Goal: Check status: Check status

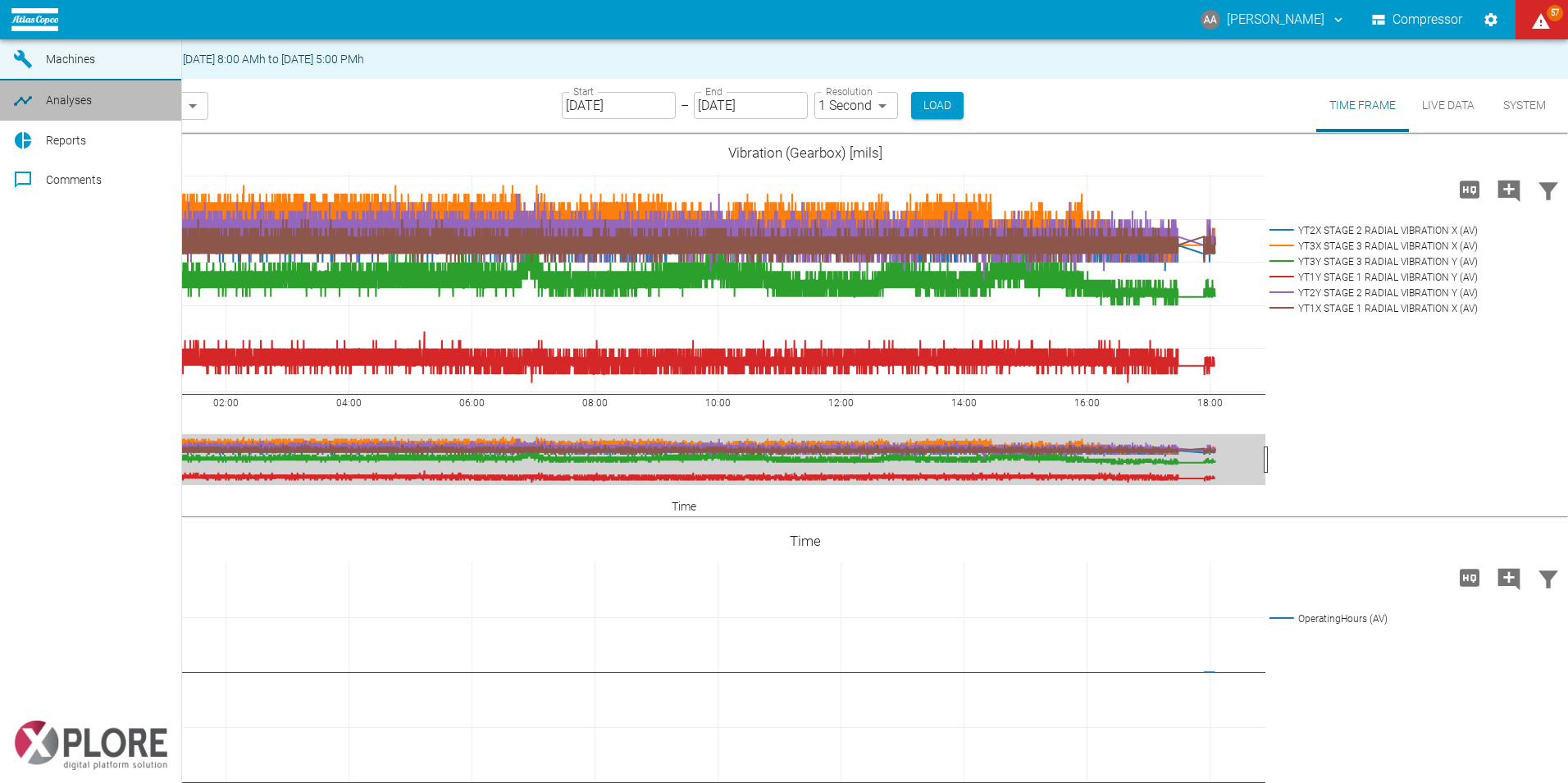
click at [40, 120] on link "Analyses" at bounding box center [90, 100] width 181 height 40
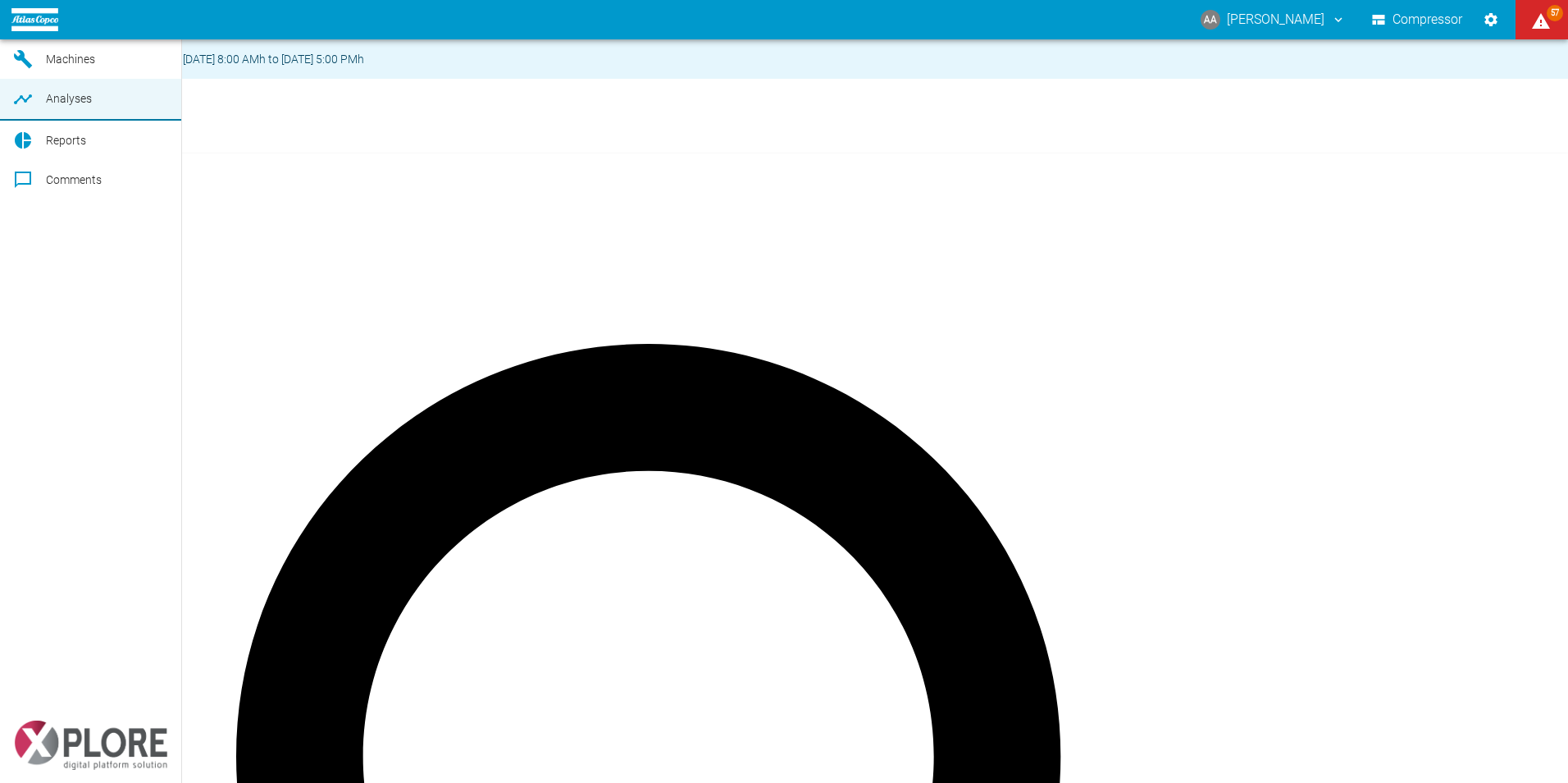
click at [38, 40] on link "Dashboard" at bounding box center [90, 19] width 181 height 40
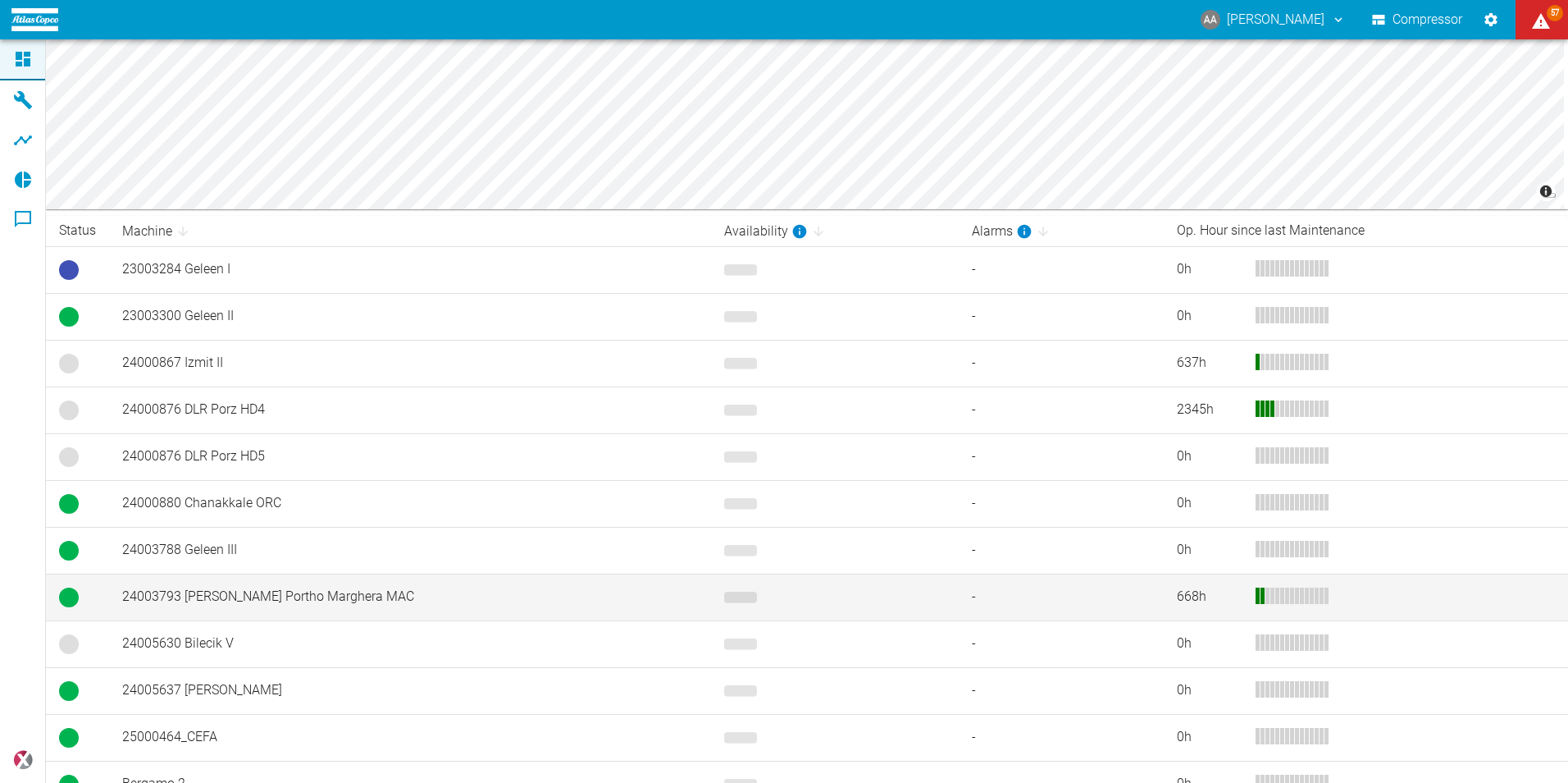
scroll to position [270, 0]
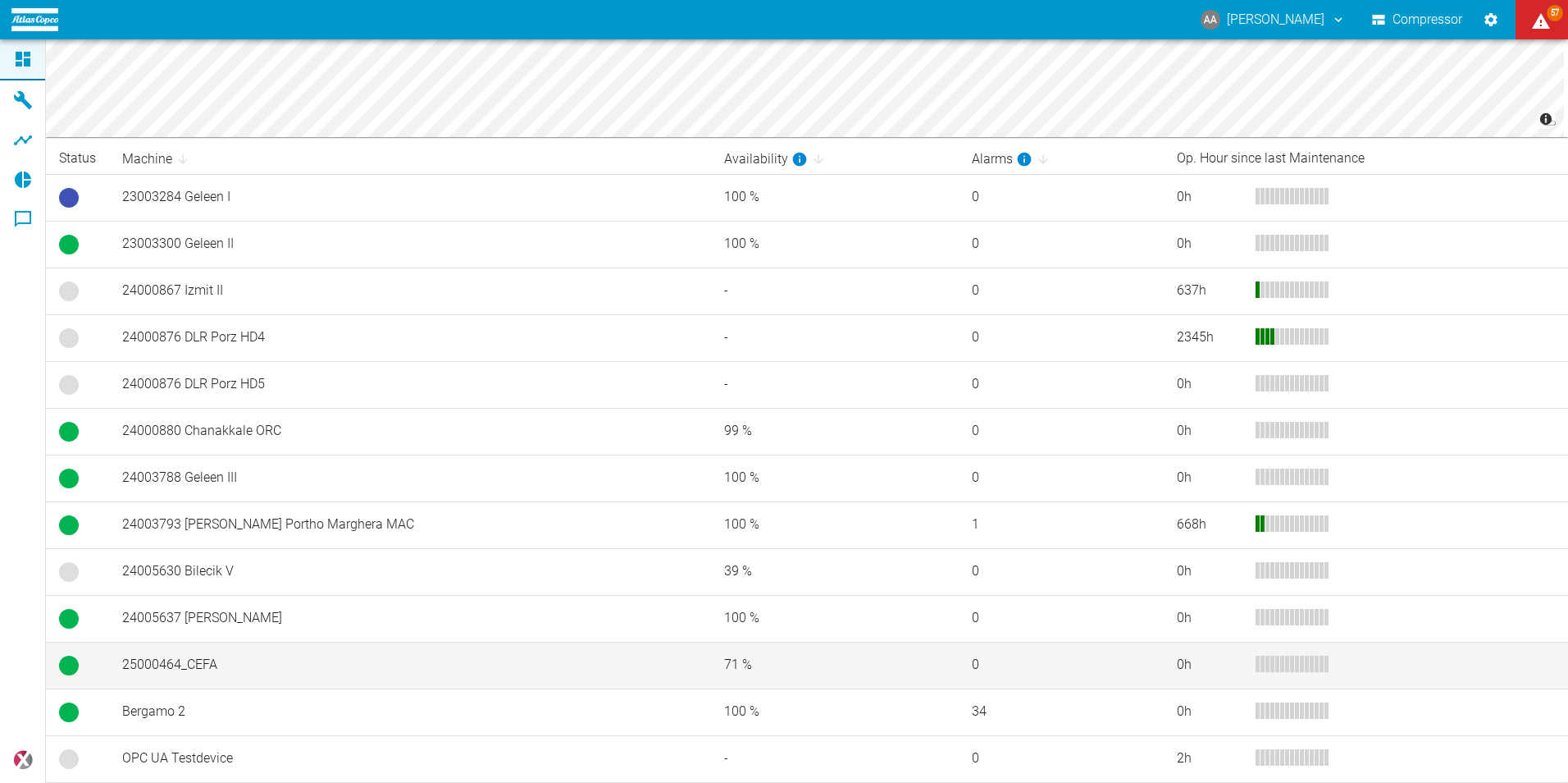
click at [303, 658] on td "25000464_CEFA" at bounding box center [411, 665] width 602 height 47
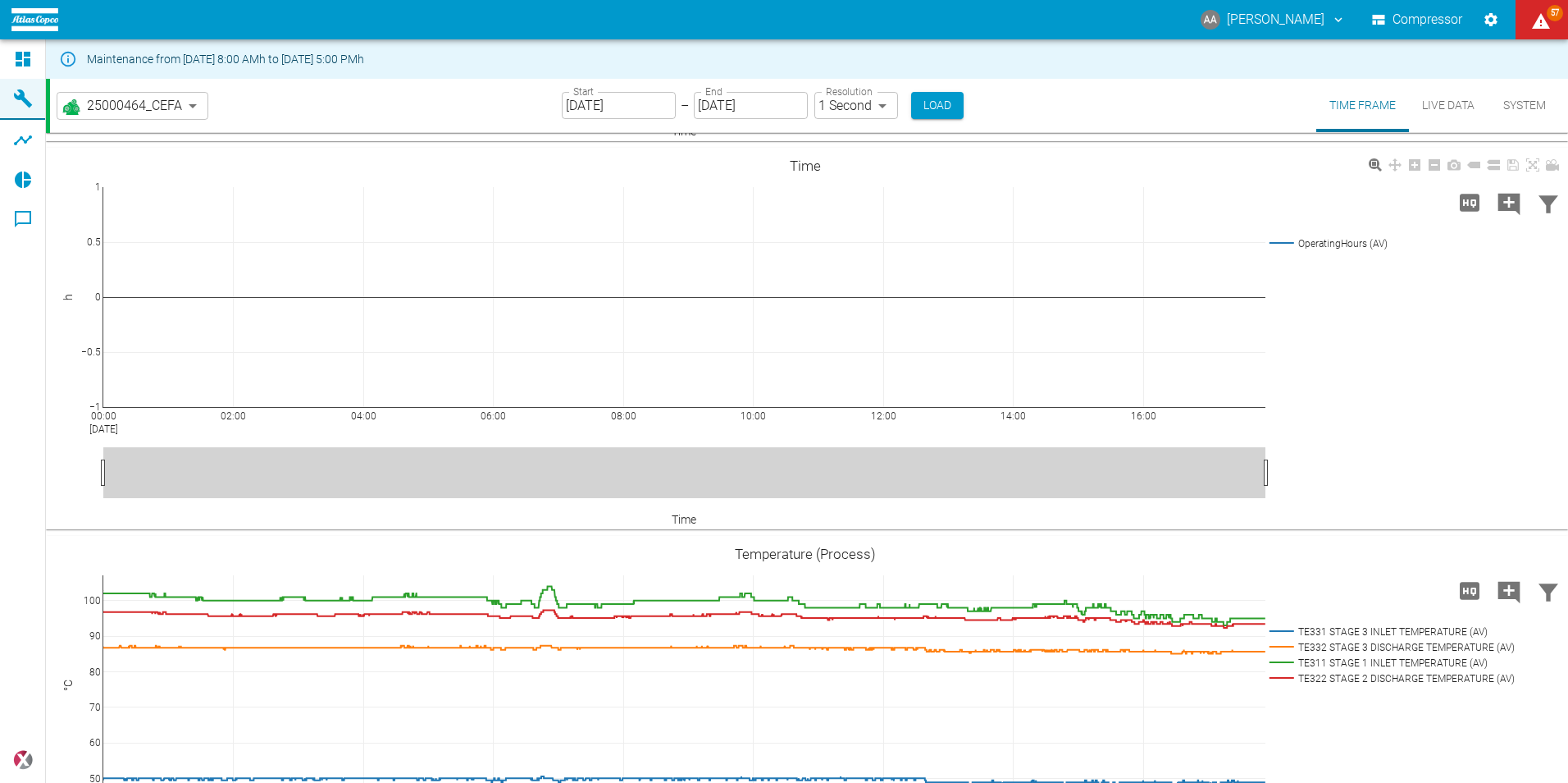
scroll to position [740, 0]
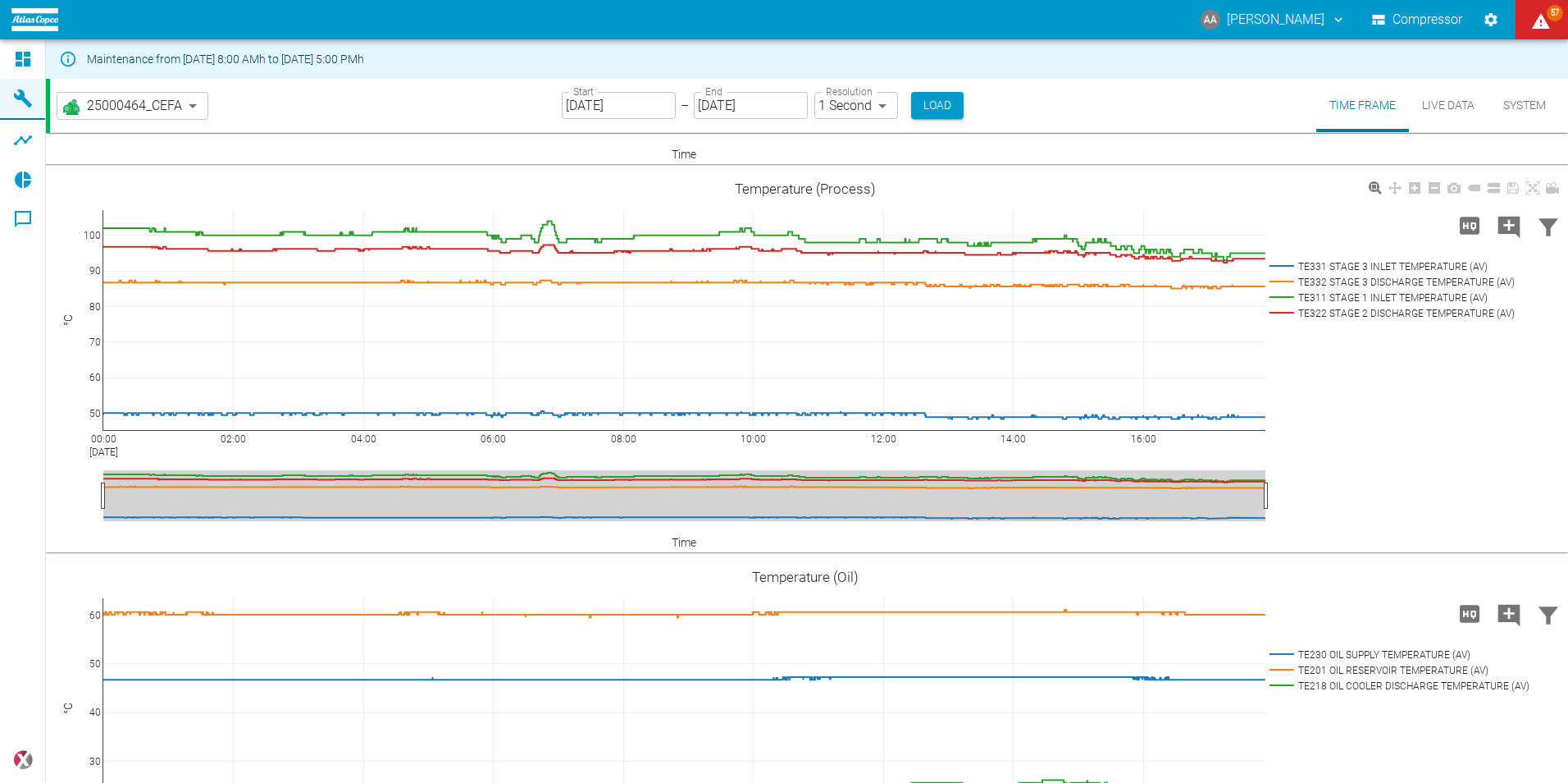
drag, startPoint x: 1456, startPoint y: 110, endPoint x: 1558, endPoint y: 469, distance: 373.2
click at [1456, 110] on button "Live Data" at bounding box center [1448, 105] width 78 height 53
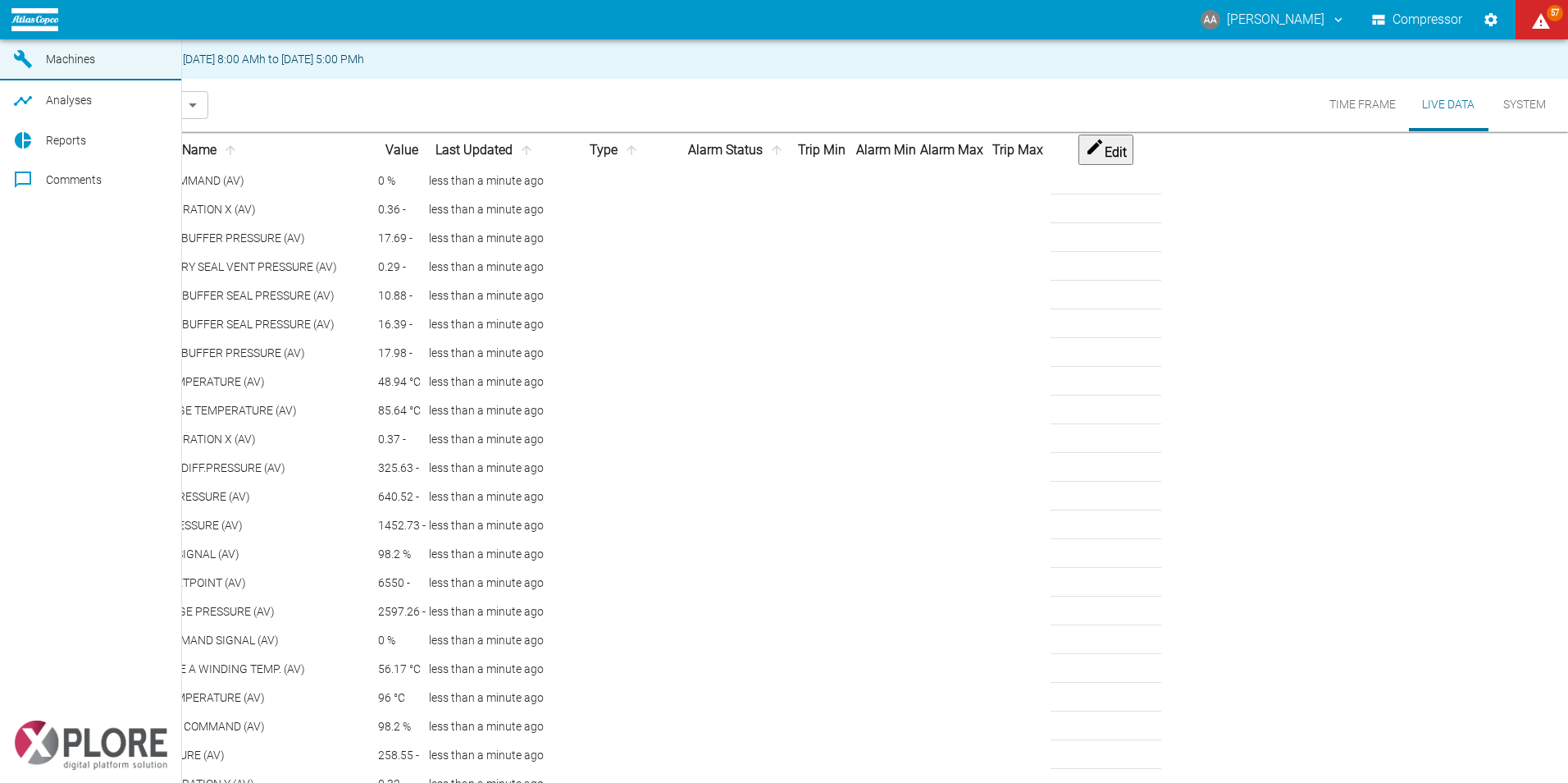
drag, startPoint x: 64, startPoint y: 82, endPoint x: 76, endPoint y: 94, distance: 17.0
click at [64, 80] on link "Machines" at bounding box center [90, 60] width 181 height 41
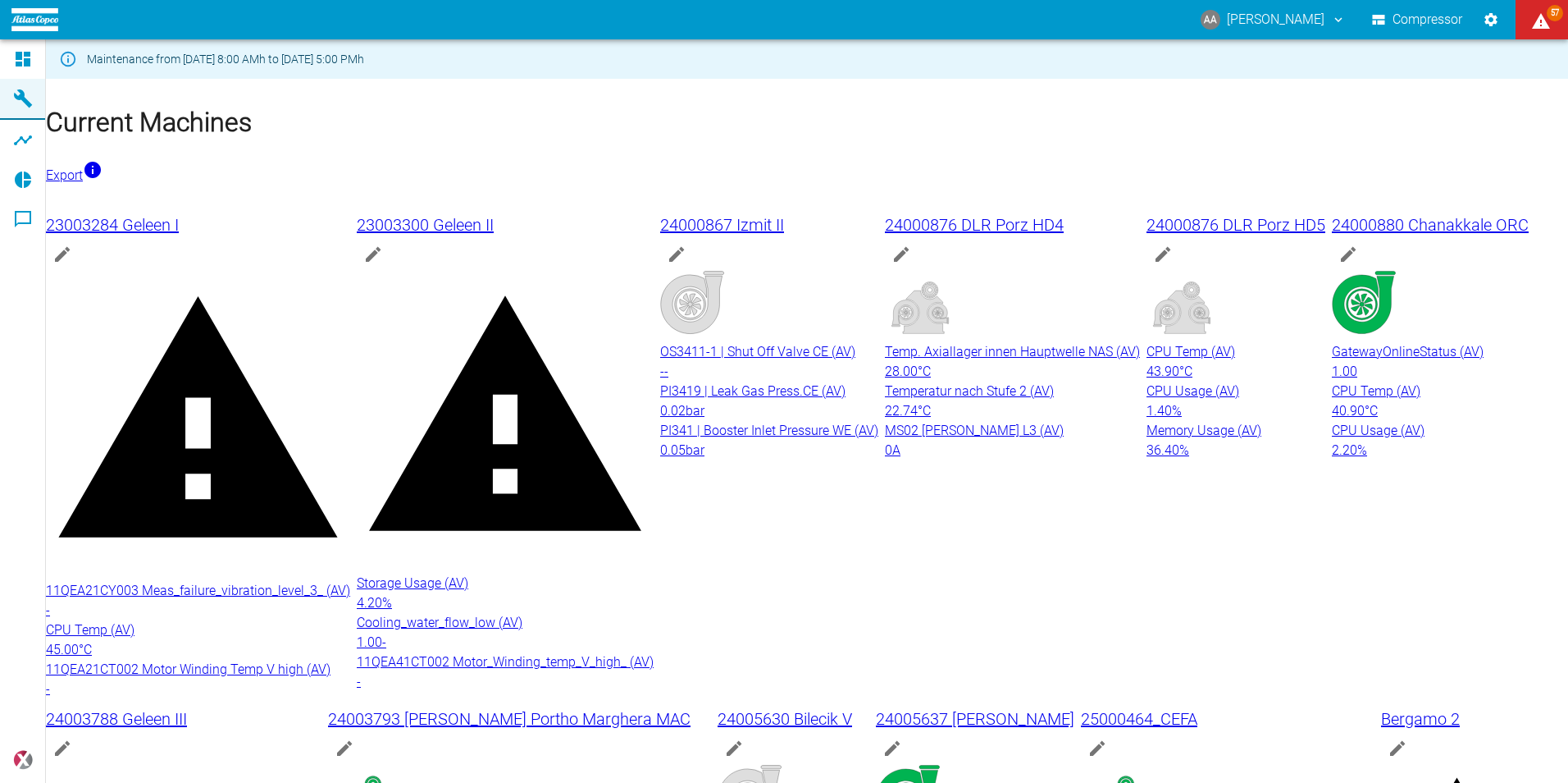
scroll to position [563, 0]
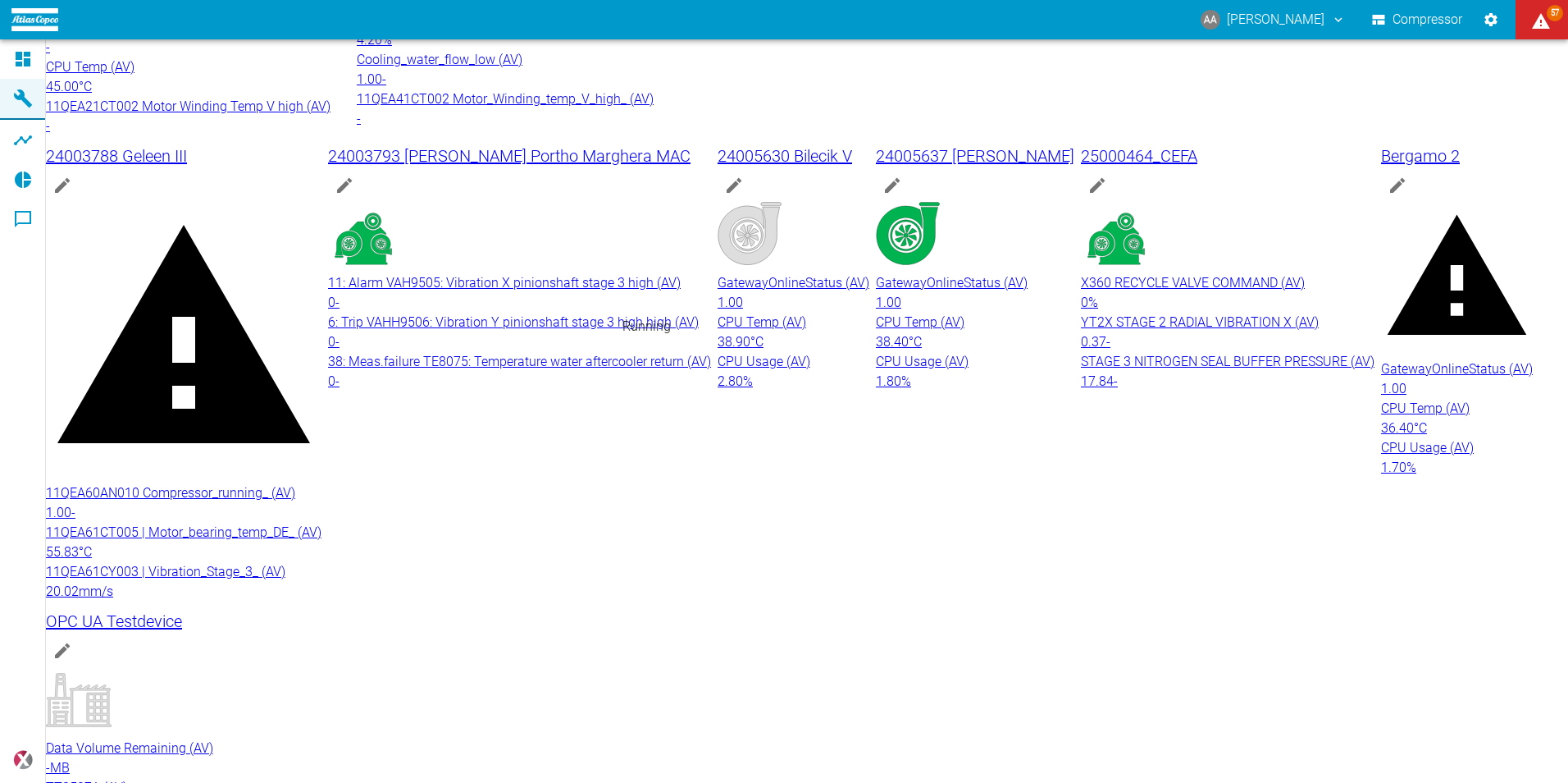
click at [1081, 217] on div at bounding box center [1227, 237] width 293 height 72
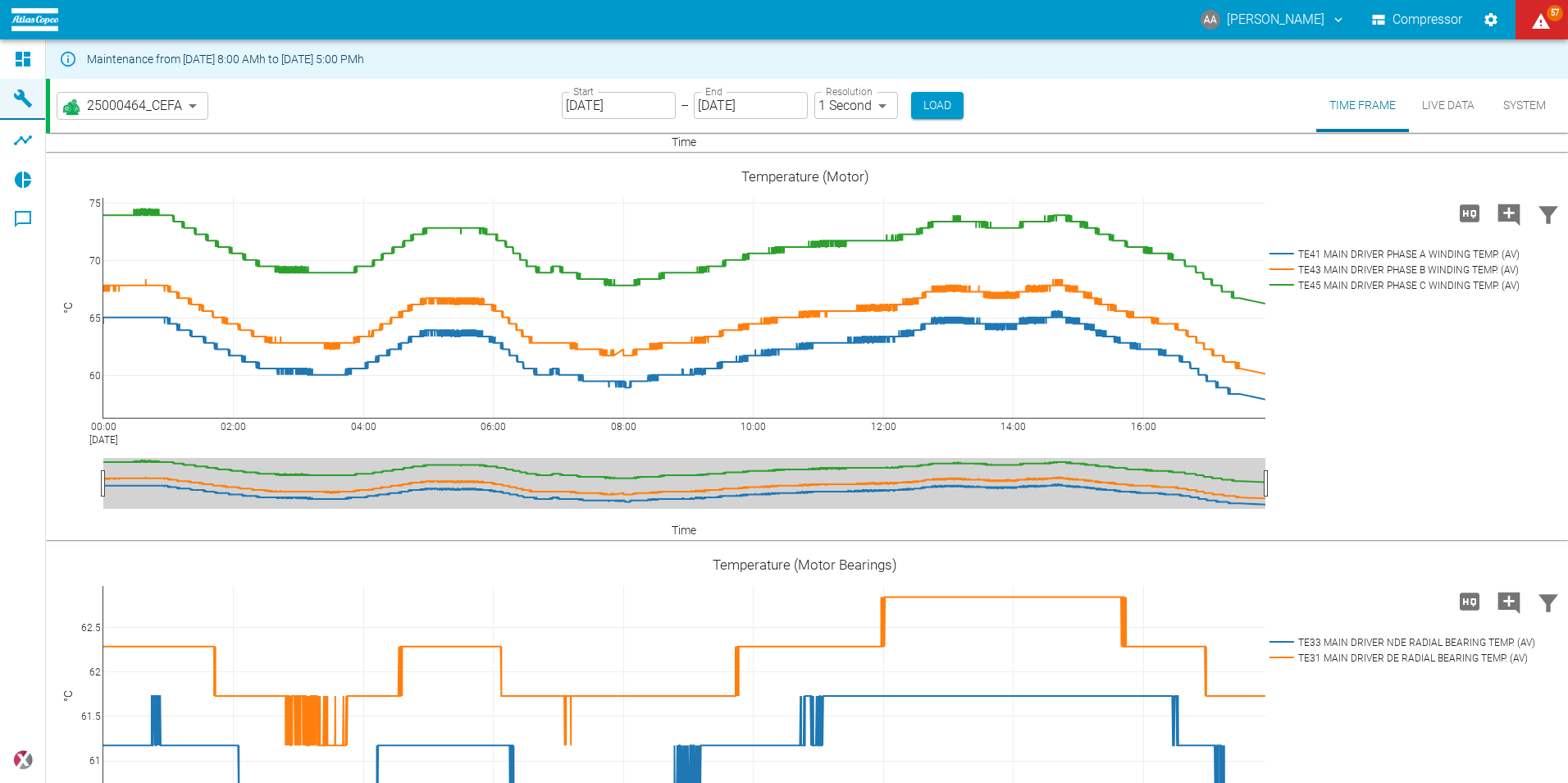
scroll to position [1483, 0]
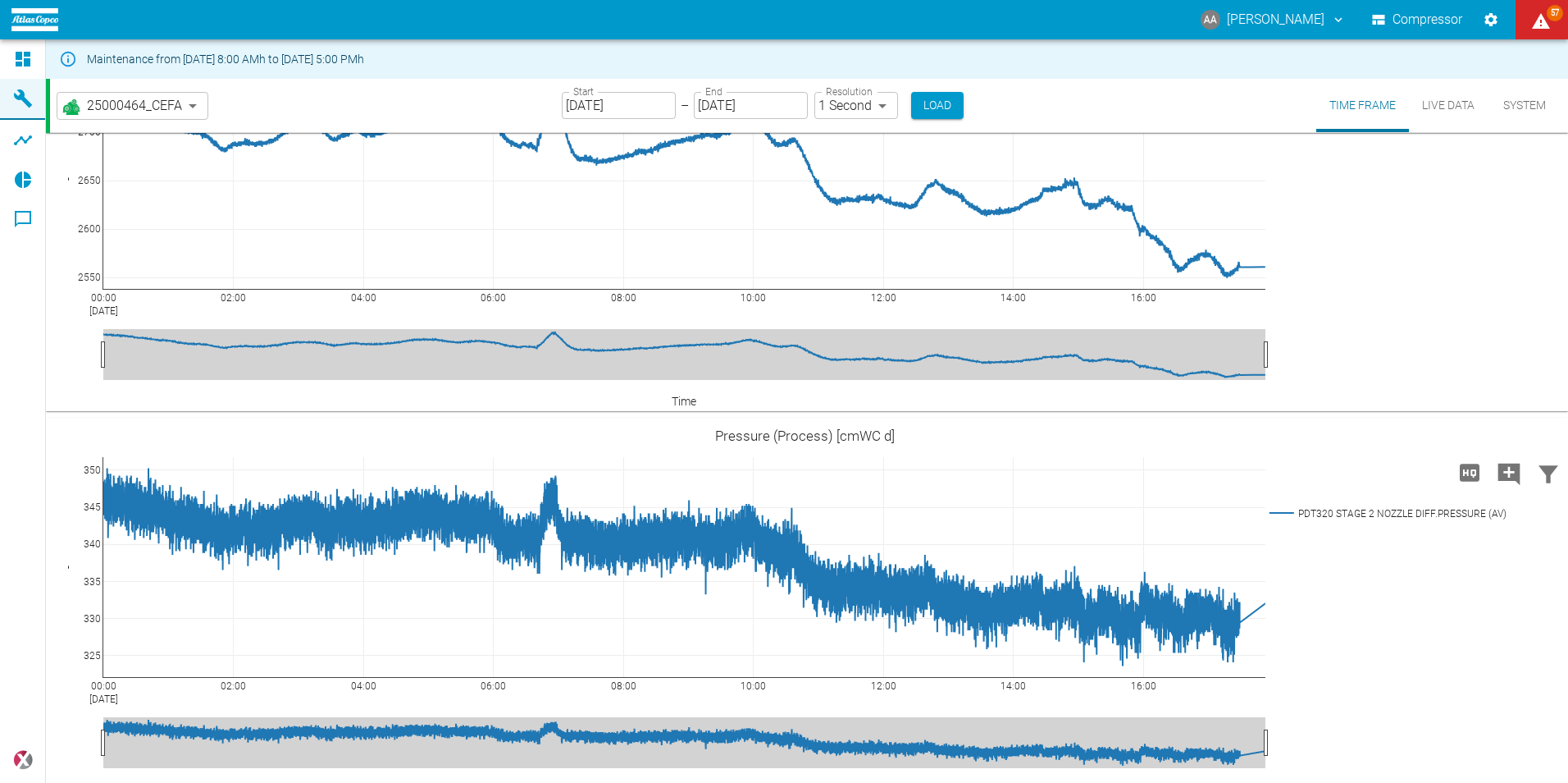
scroll to position [4158, 0]
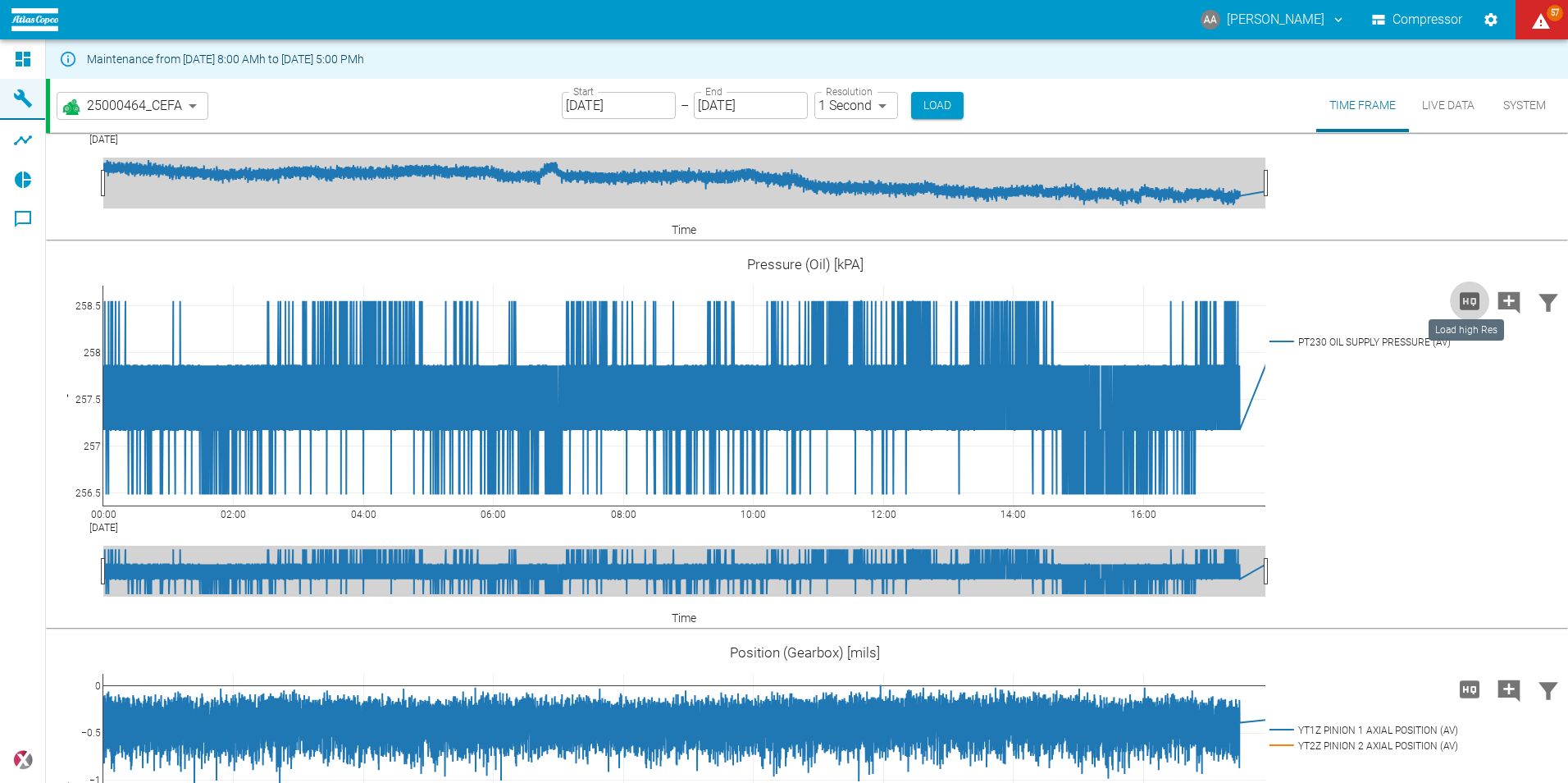
click at [1467, 298] on icon "Load high Res" at bounding box center [1470, 301] width 19 height 17
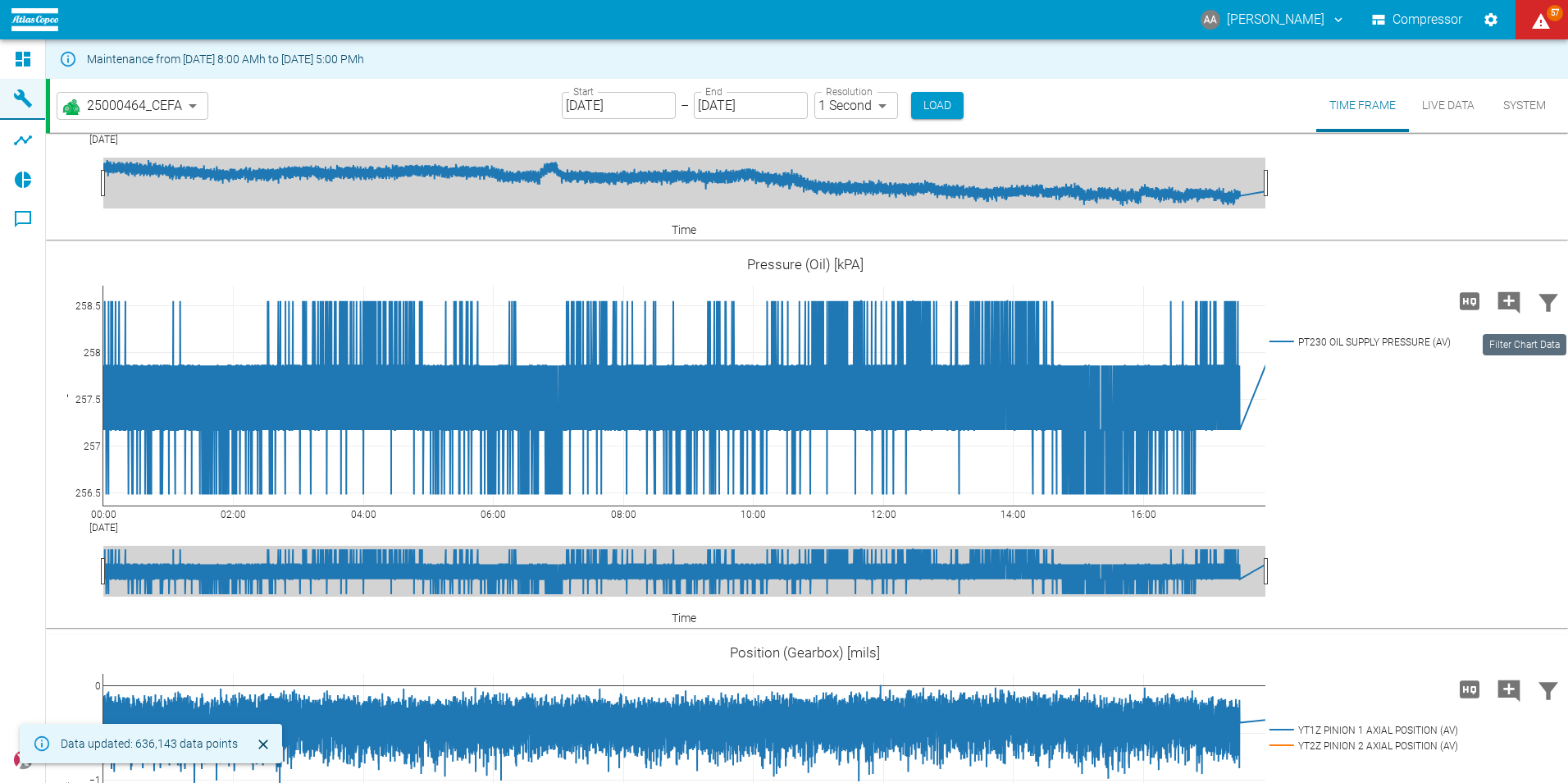
click at [1541, 298] on icon "Filter Chart Data" at bounding box center [1549, 302] width 19 height 17
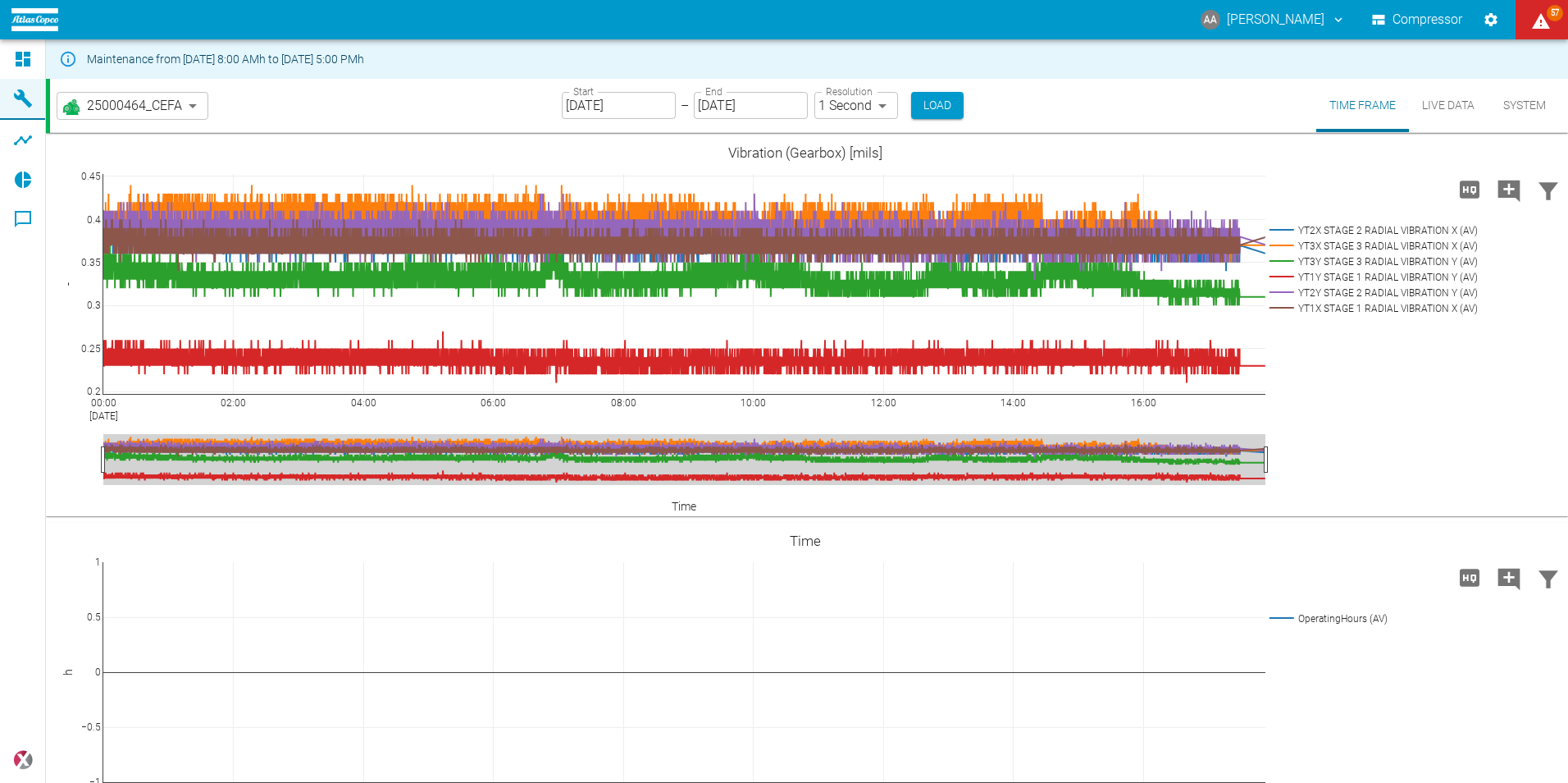
click at [1465, 101] on button "Live Data" at bounding box center [1448, 105] width 78 height 53
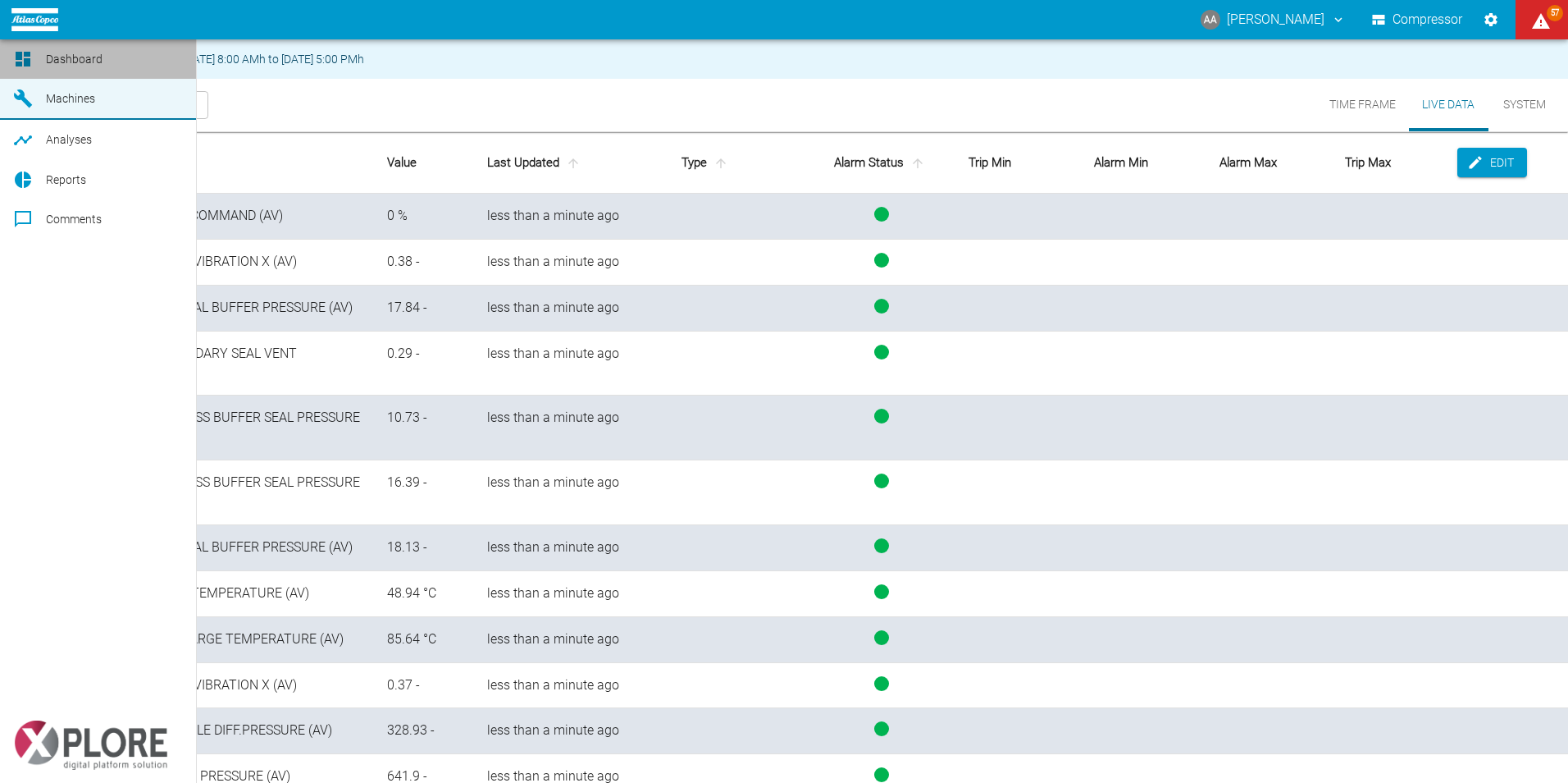
click at [12, 71] on link "Dashboard" at bounding box center [98, 59] width 196 height 40
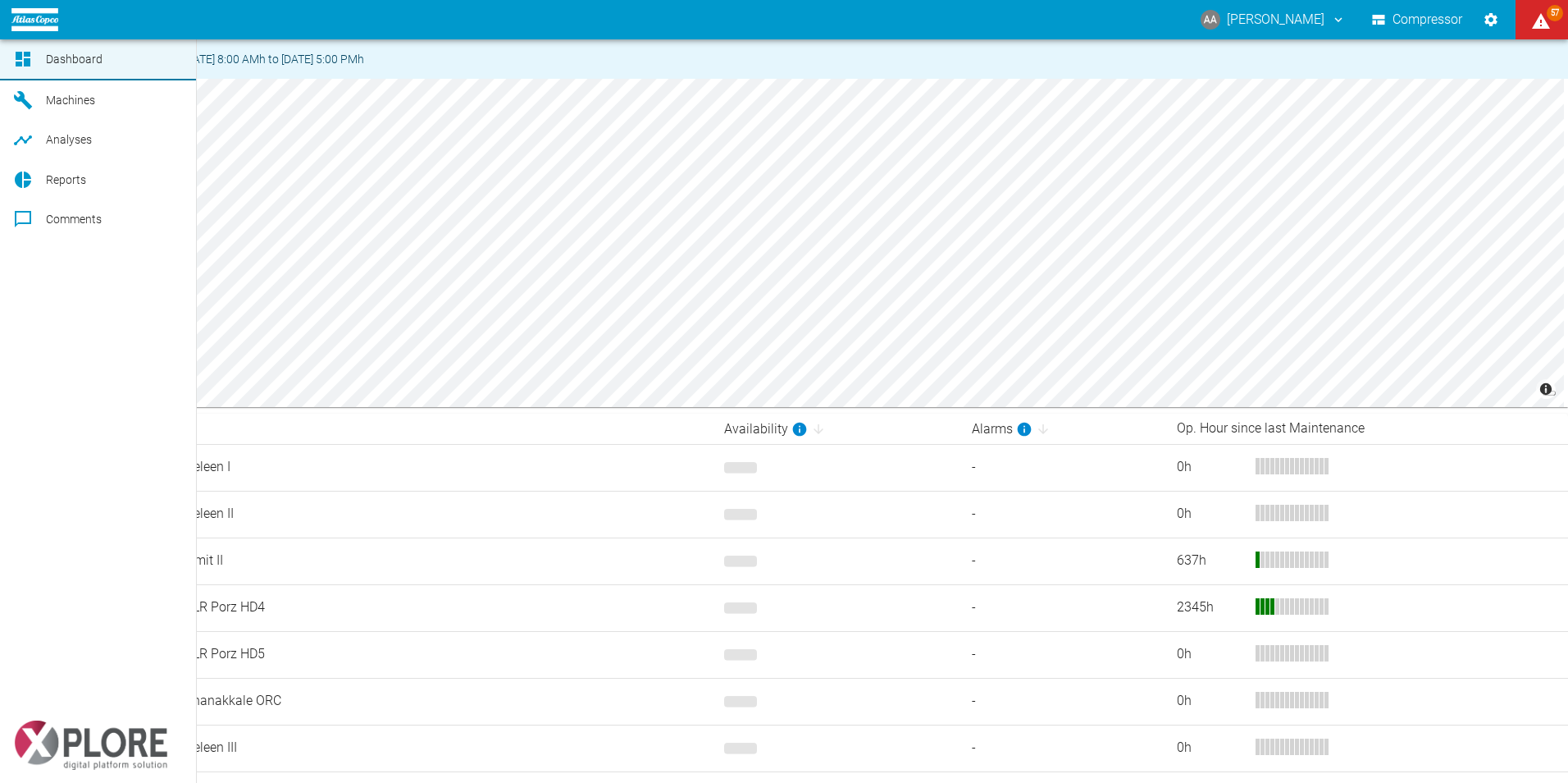
click at [19, 103] on icon at bounding box center [23, 100] width 19 height 19
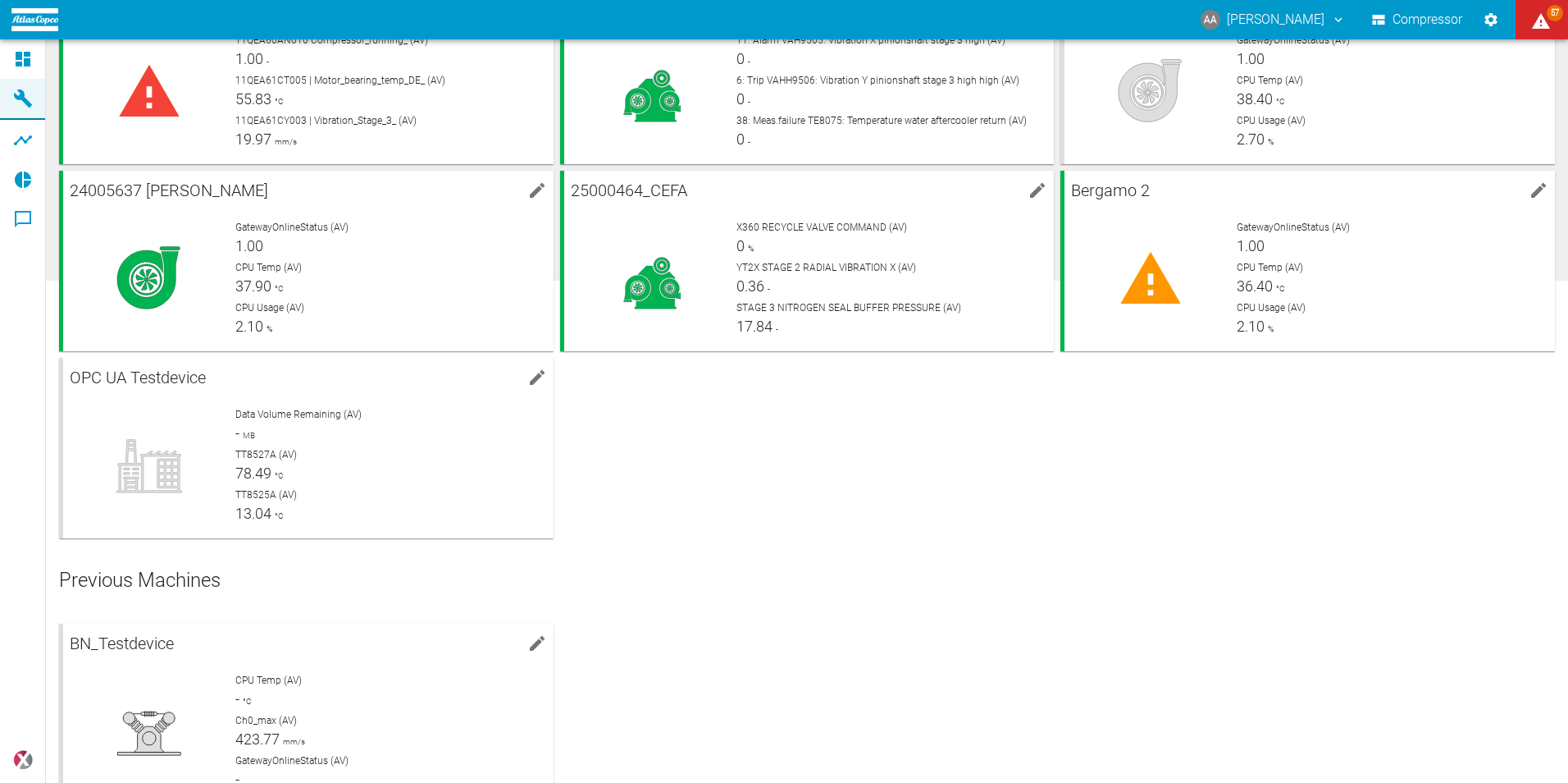
scroll to position [563, 0]
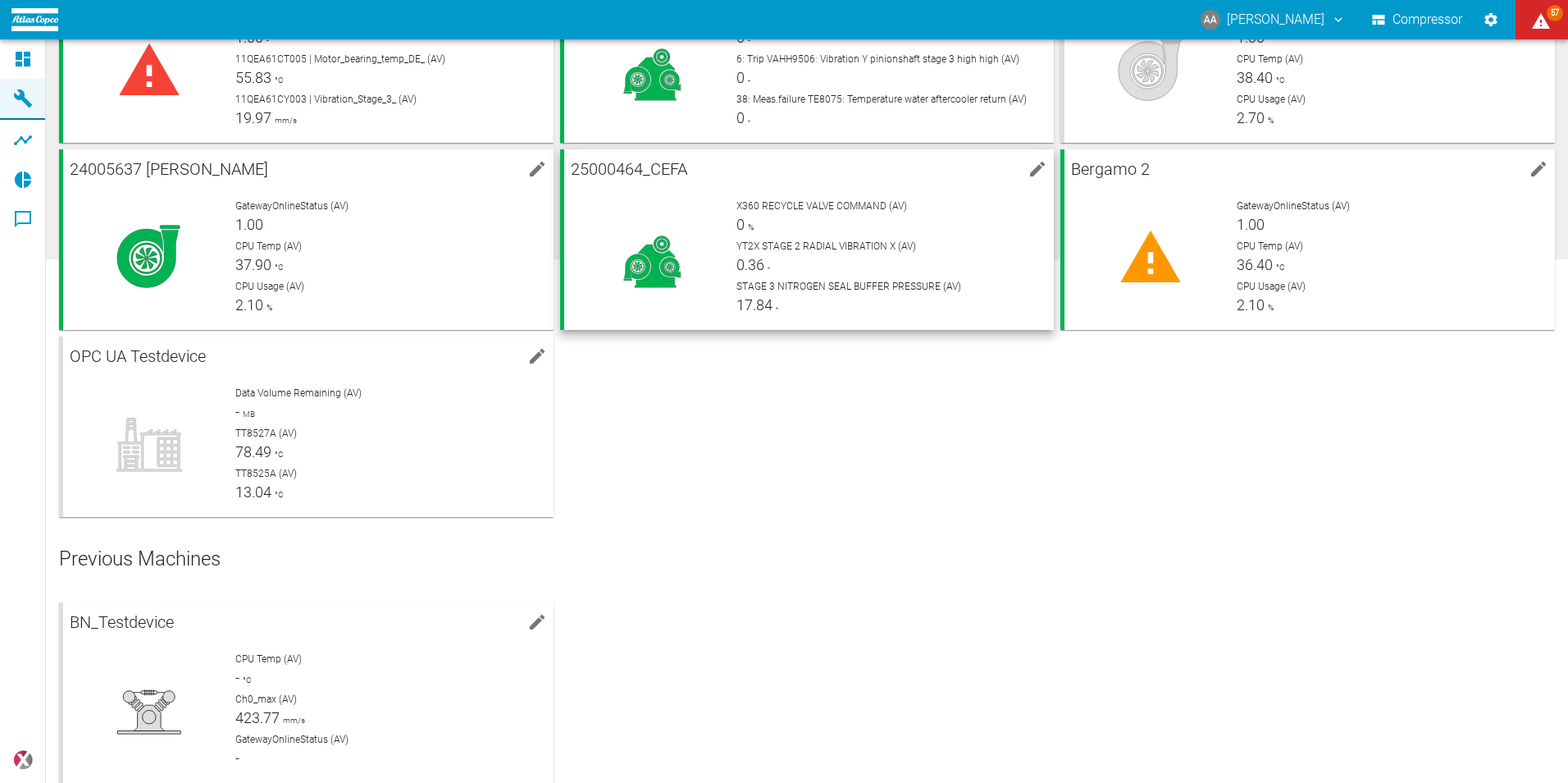
click at [831, 269] on div "YT2X STAGE 2 RADIAL VIBRATION X (AV) 0.36 -" at bounding box center [889, 257] width 305 height 37
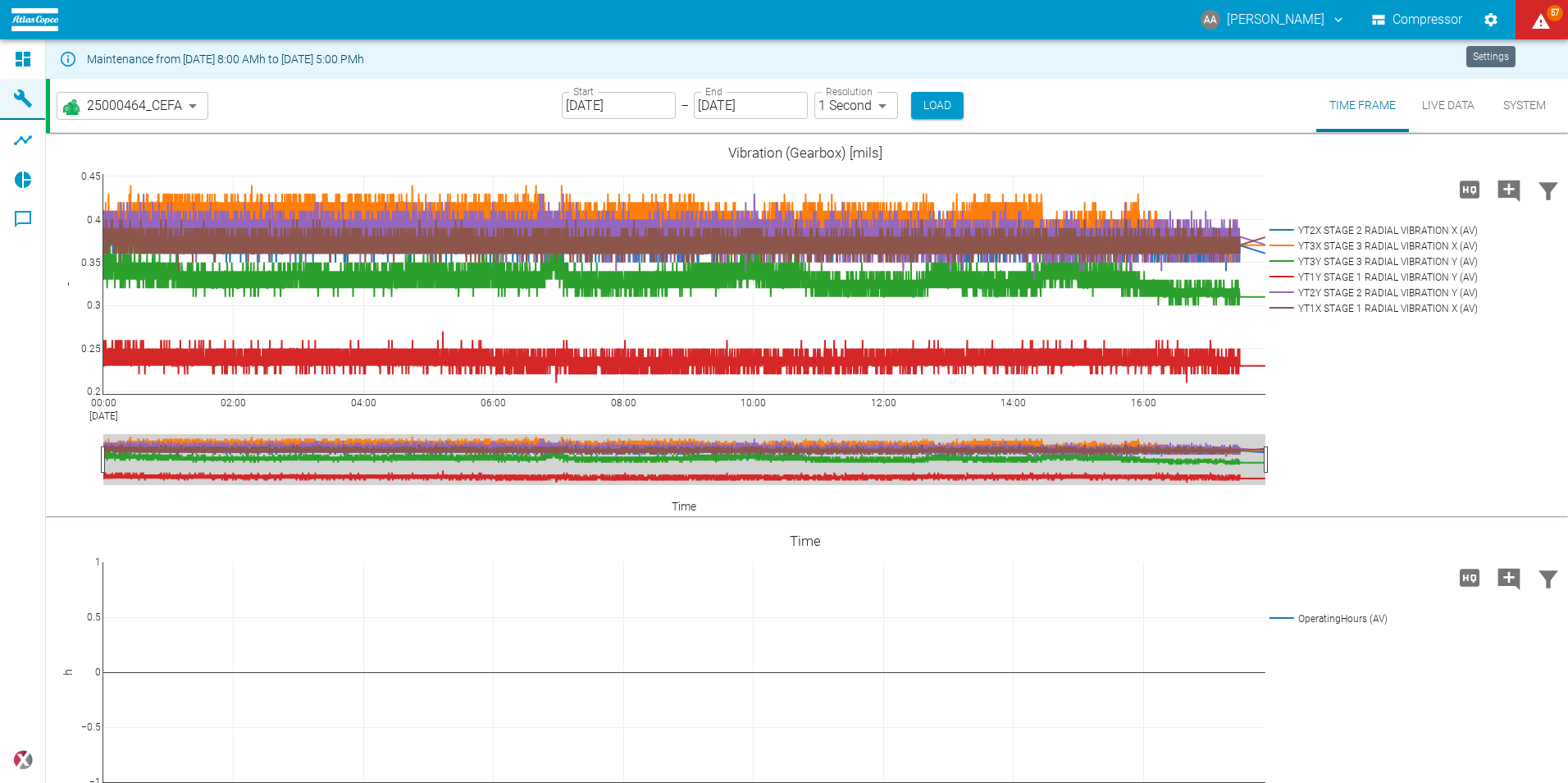
click at [1486, 24] on icon "Settings" at bounding box center [1491, 19] width 16 height 16
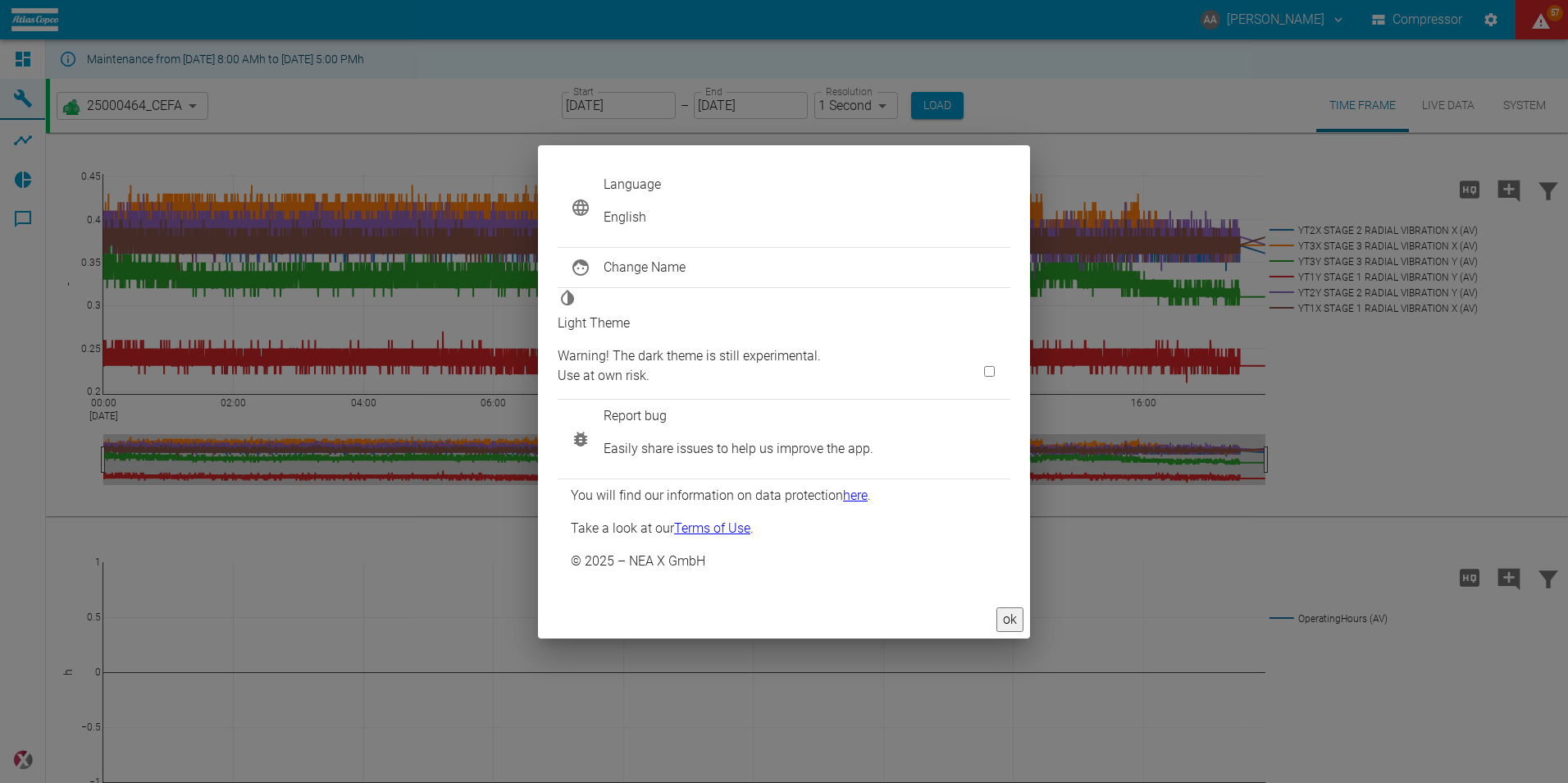
click at [999, 608] on button "ok" at bounding box center [1010, 619] width 27 height 24
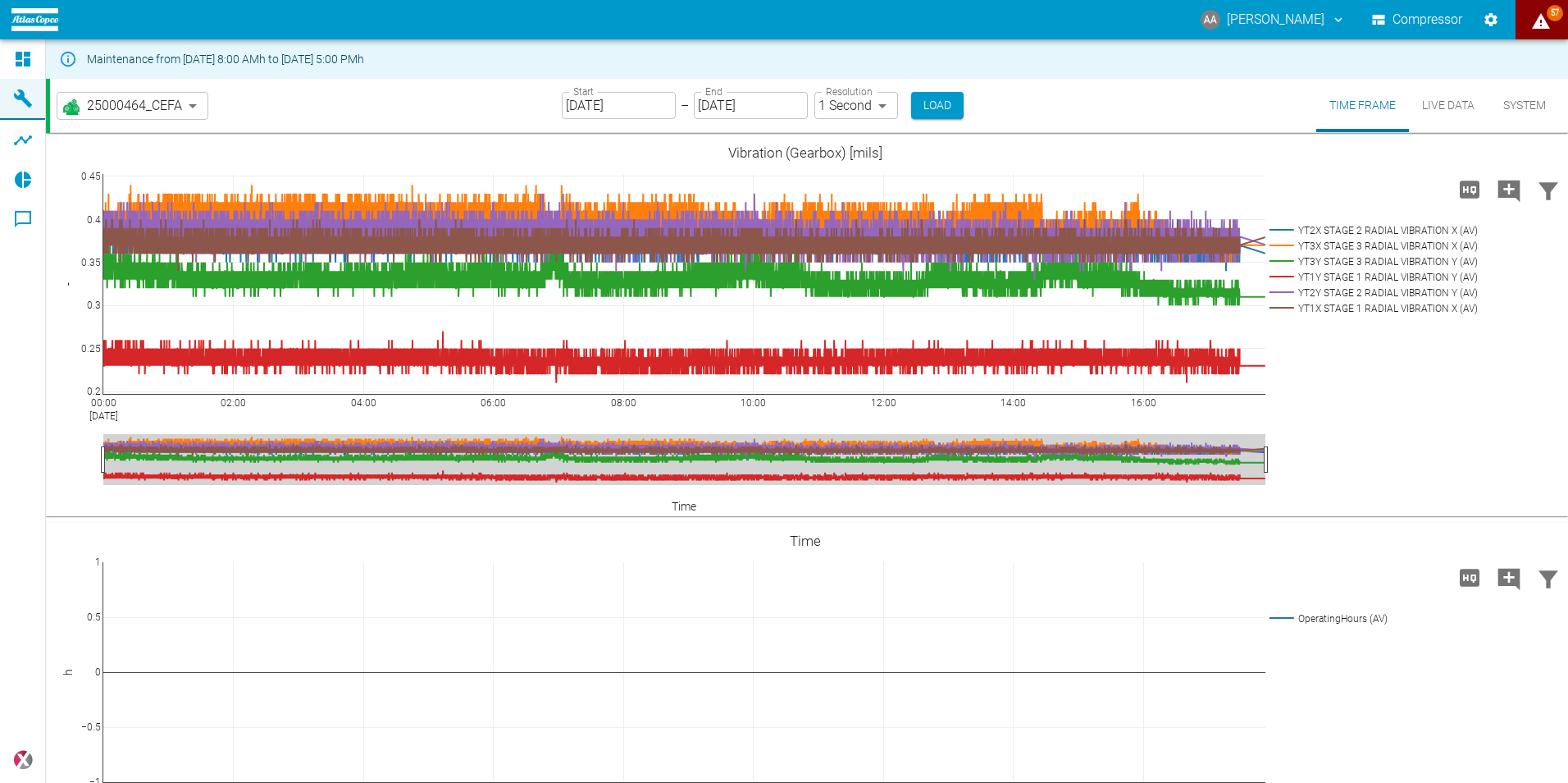
click at [1546, 16] on icon "displayAlerts" at bounding box center [1541, 21] width 19 height 19
click at [1510, 782] on div at bounding box center [784, 797] width 1568 height 0
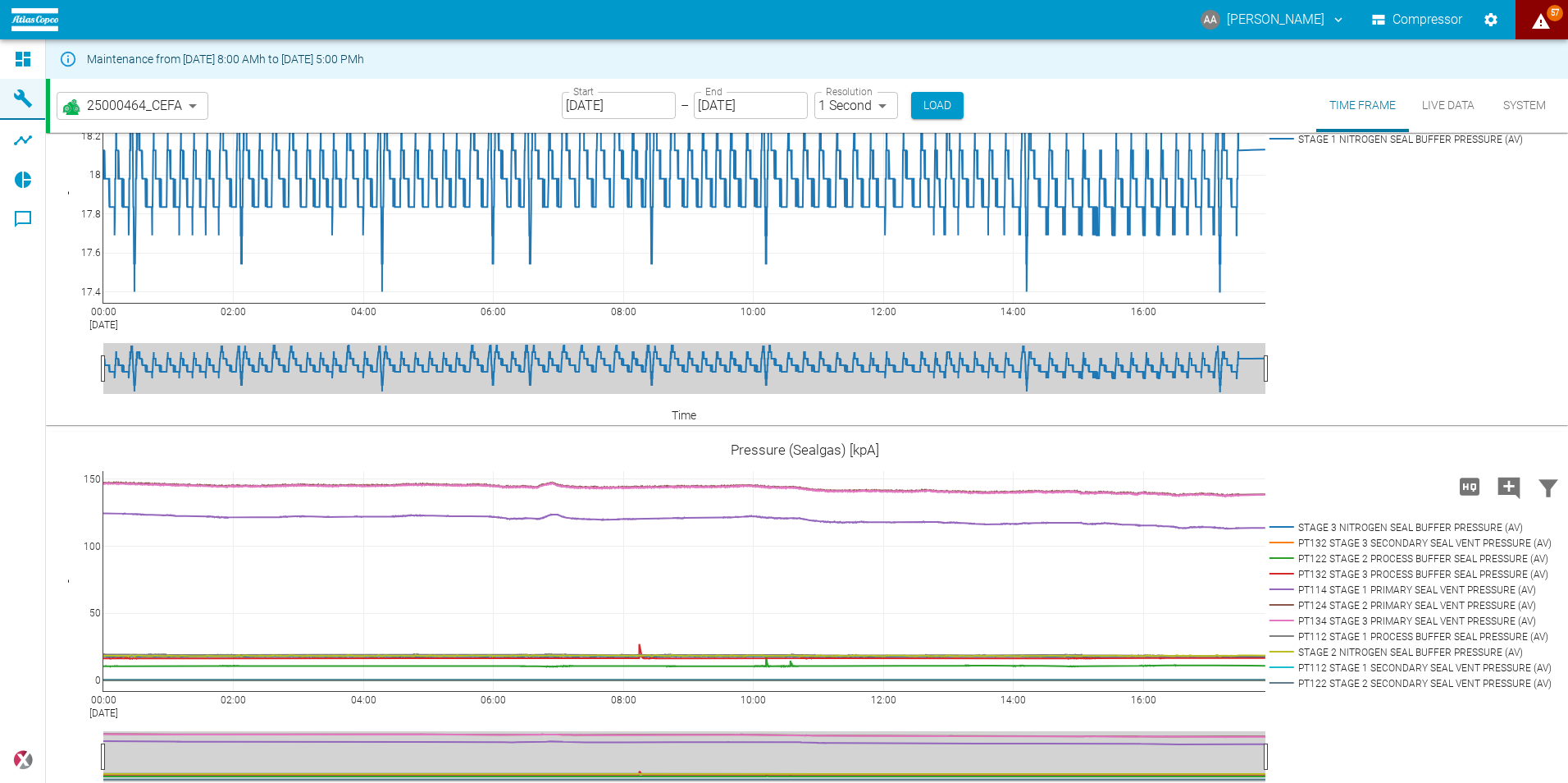
scroll to position [2189, 0]
